Goal: Task Accomplishment & Management: Use online tool/utility

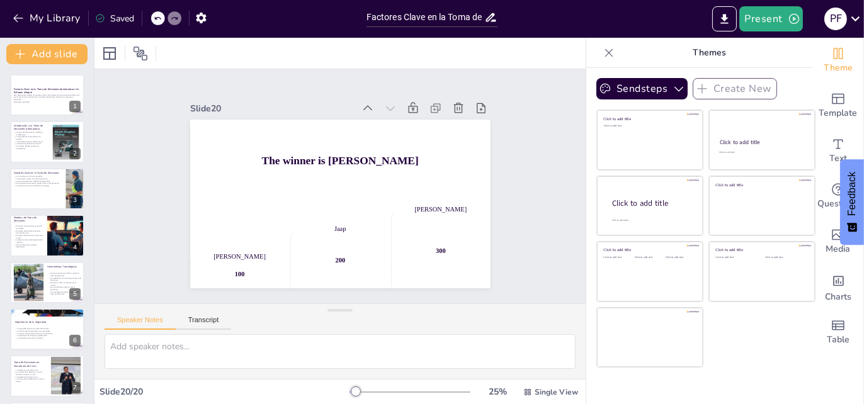
scroll to position [611, 0]
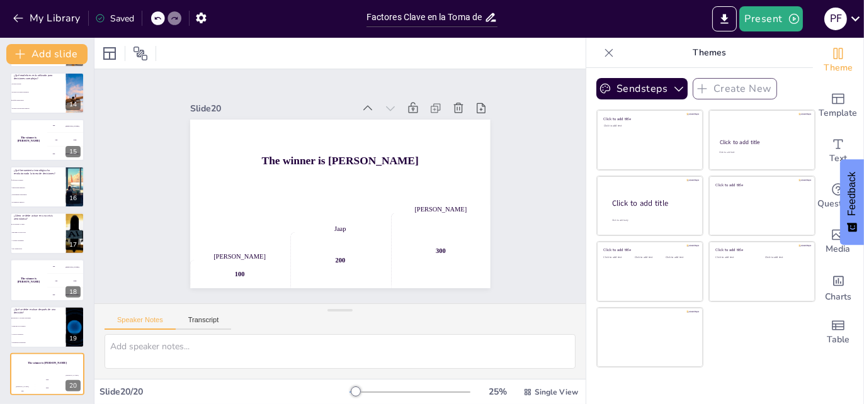
checkbox input "true"
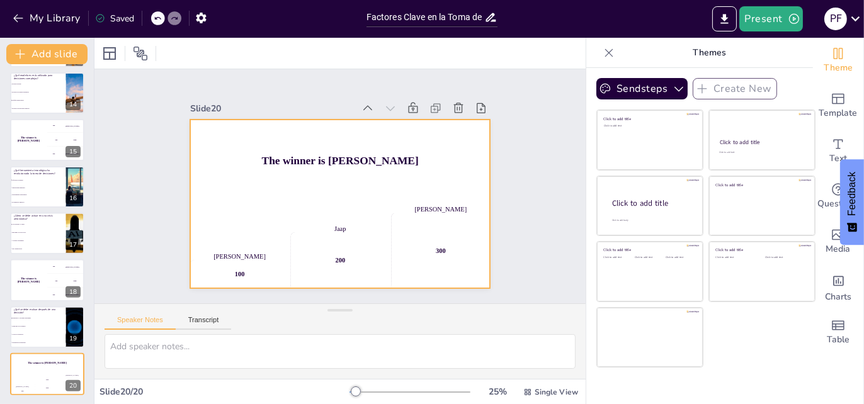
checkbox input "true"
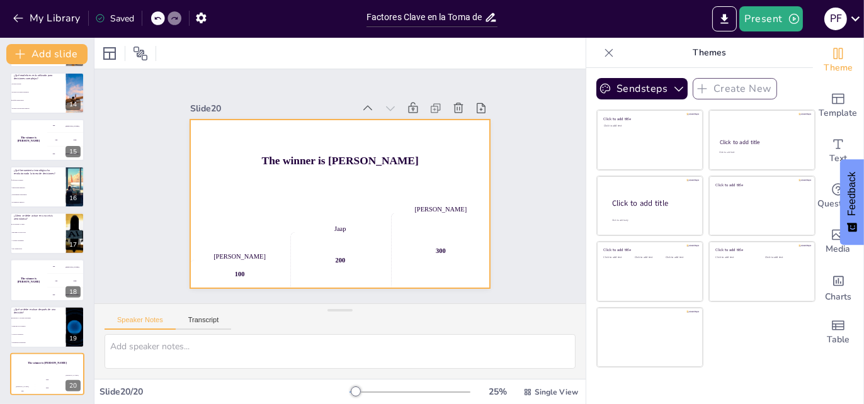
checkbox input "true"
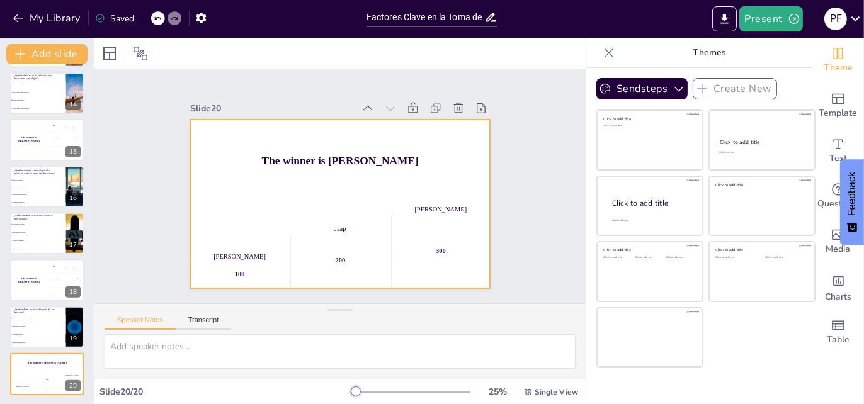
checkbox input "true"
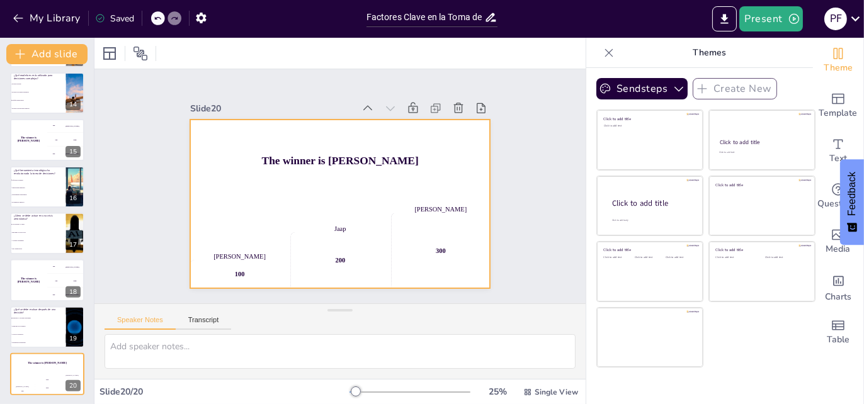
checkbox input "true"
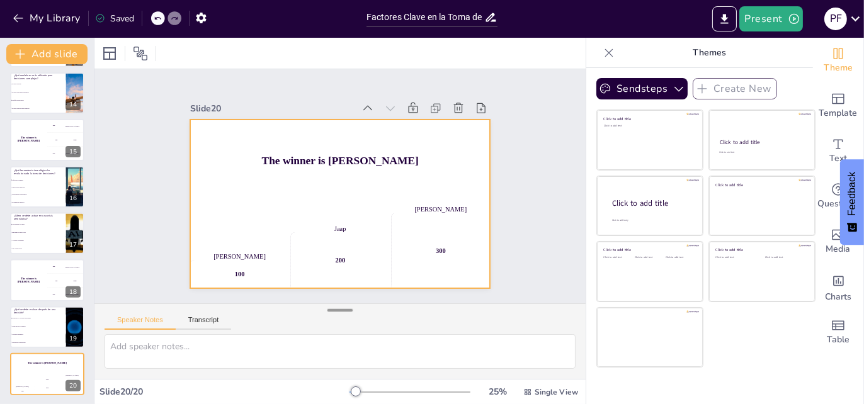
checkbox input "true"
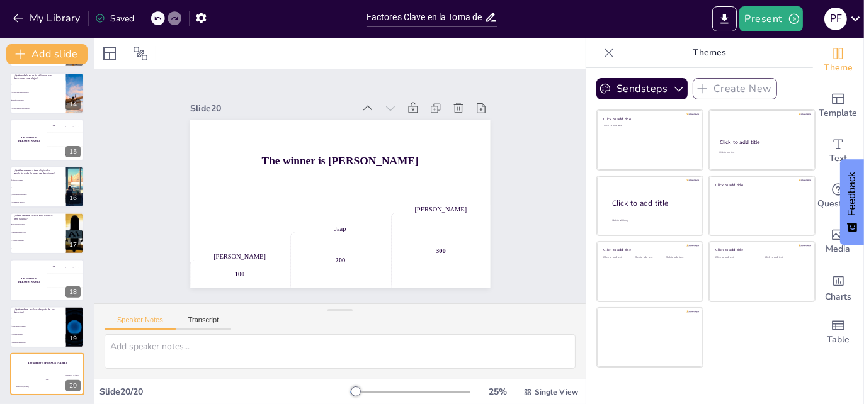
checkbox input "true"
